Goal: Information Seeking & Learning: Learn about a topic

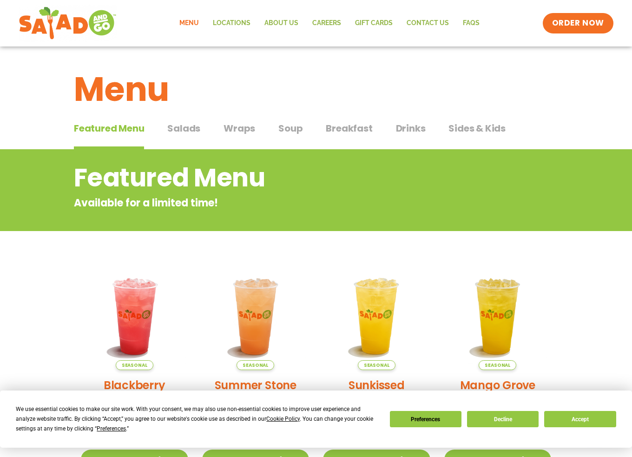
click at [192, 122] on span "Salads" at bounding box center [183, 128] width 33 height 14
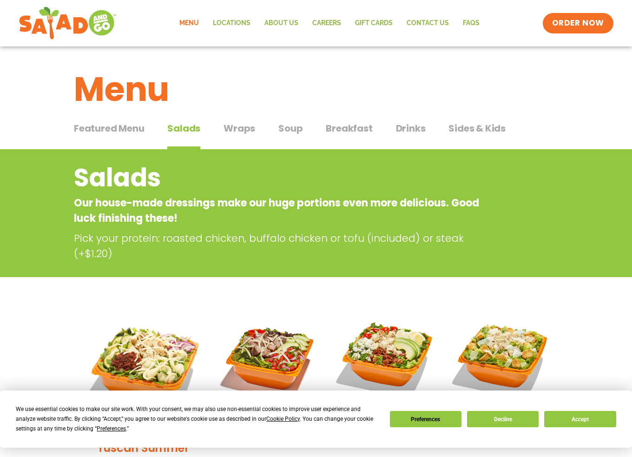
click at [254, 122] on div "Featured Menu Featured Menu Salads Salads Wraps Wraps Soup Soup Breakfast Break…" at bounding box center [316, 134] width 484 height 32
click at [249, 125] on span "Wraps" at bounding box center [240, 128] width 32 height 14
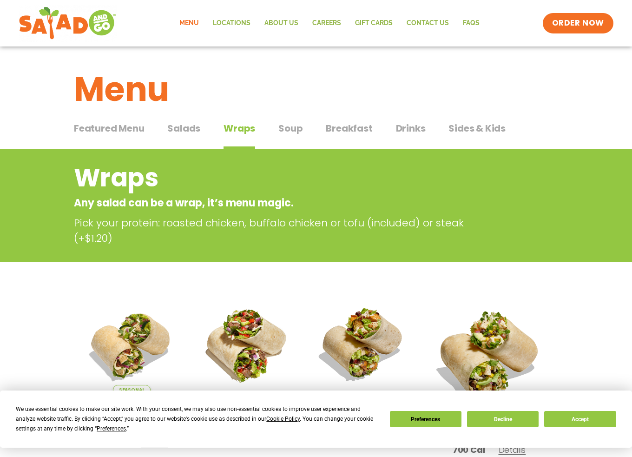
click at [287, 128] on span "Soup" at bounding box center [290, 128] width 24 height 14
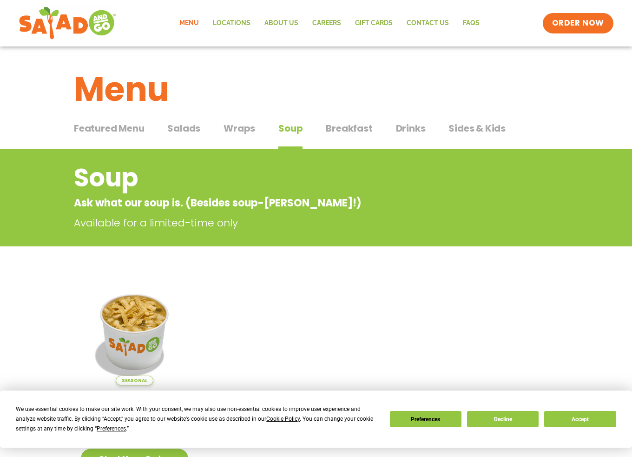
click at [337, 127] on span "Breakfast" at bounding box center [349, 128] width 46 height 14
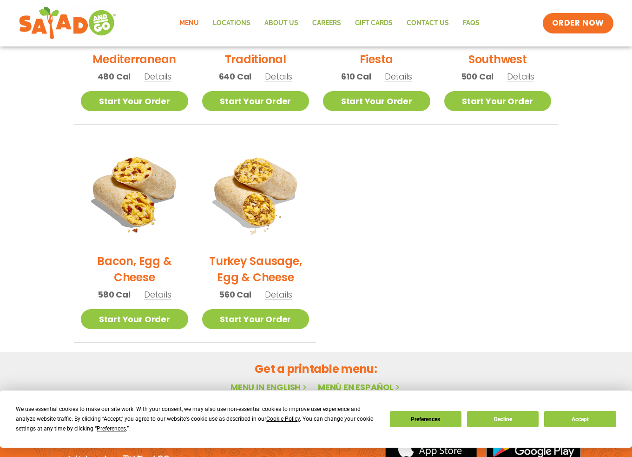
scroll to position [446, 0]
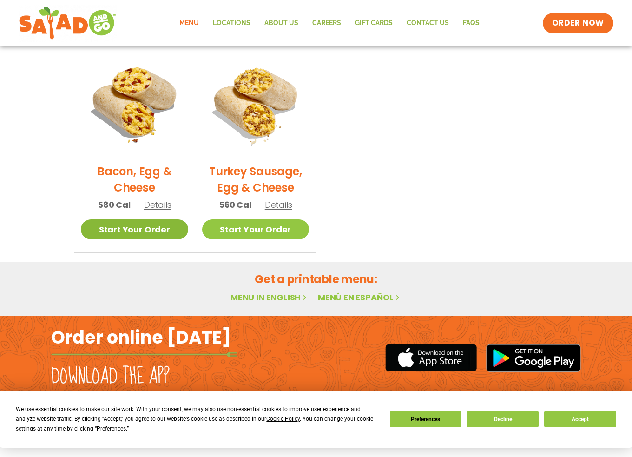
click at [168, 230] on link "Start Your Order" at bounding box center [134, 229] width 107 height 20
